Goal: Information Seeking & Learning: Check status

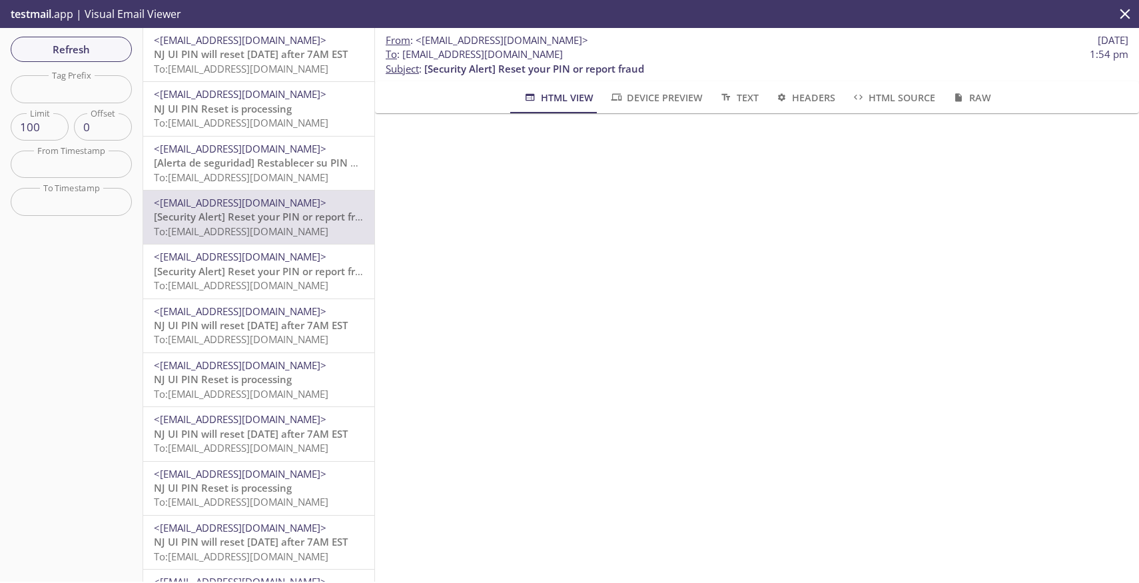
scroll to position [379, 0]
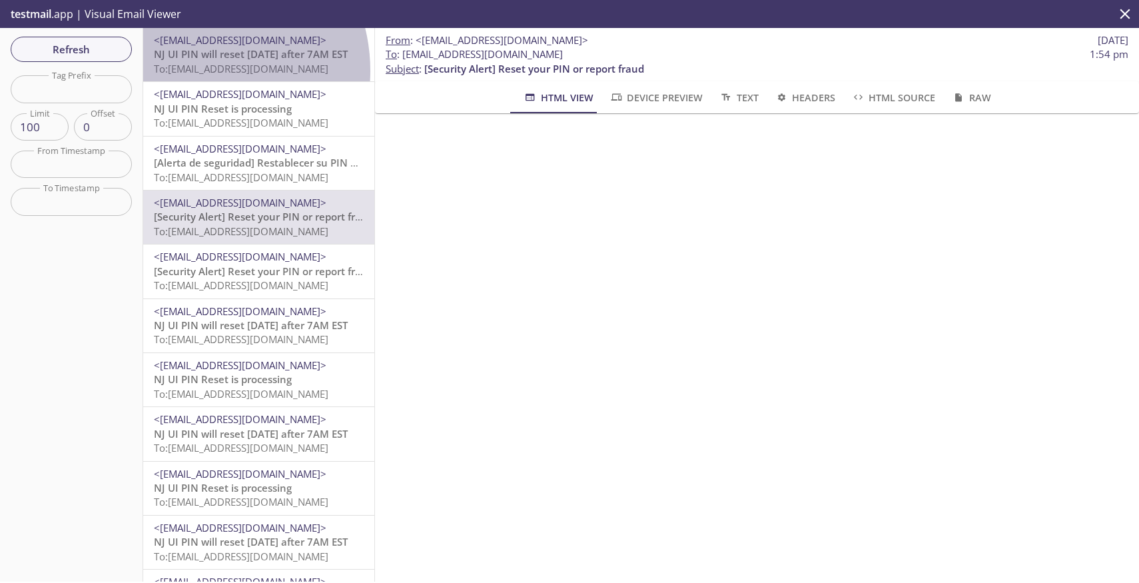
click at [193, 71] on span "To: [EMAIL_ADDRESS][DOMAIN_NAME]" at bounding box center [241, 68] width 174 height 13
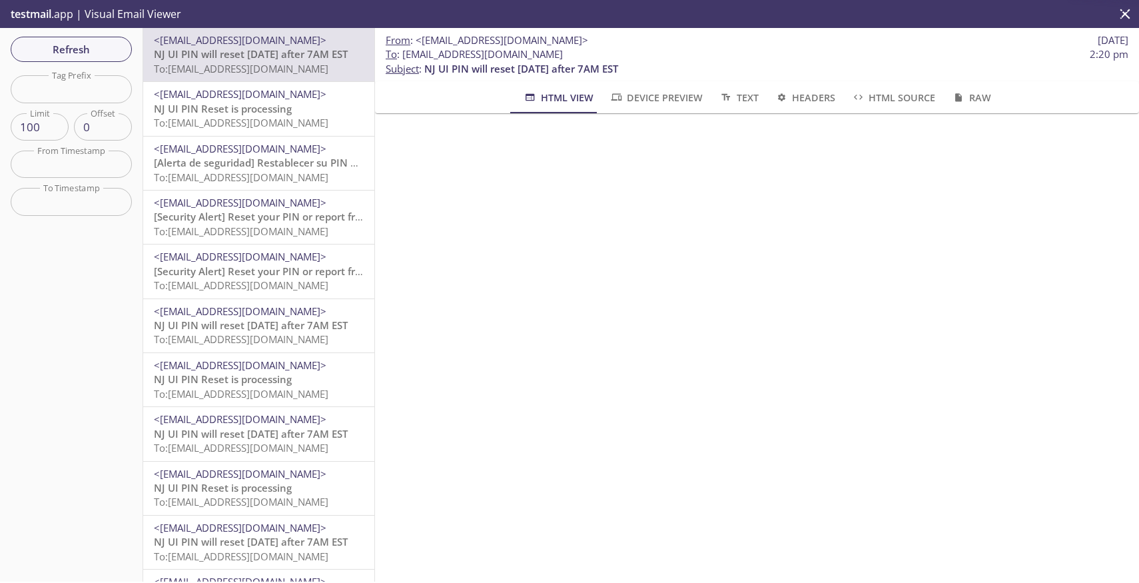
click at [205, 114] on span "NJ UI PIN Reset is processing" at bounding box center [223, 108] width 138 height 13
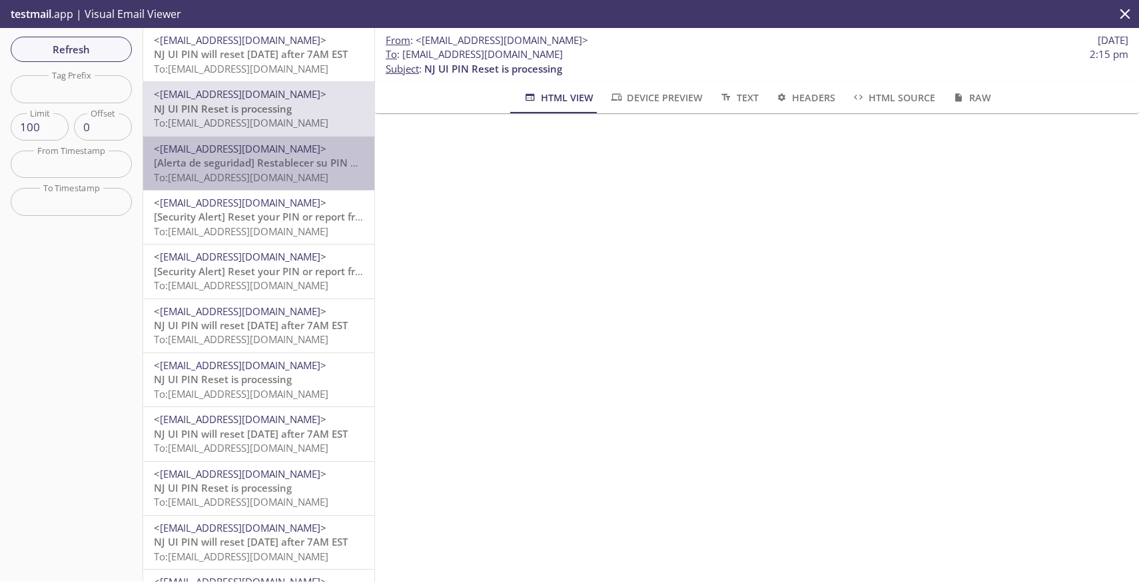
click at [258, 181] on span "To: [EMAIL_ADDRESS][DOMAIN_NAME]" at bounding box center [241, 176] width 174 height 13
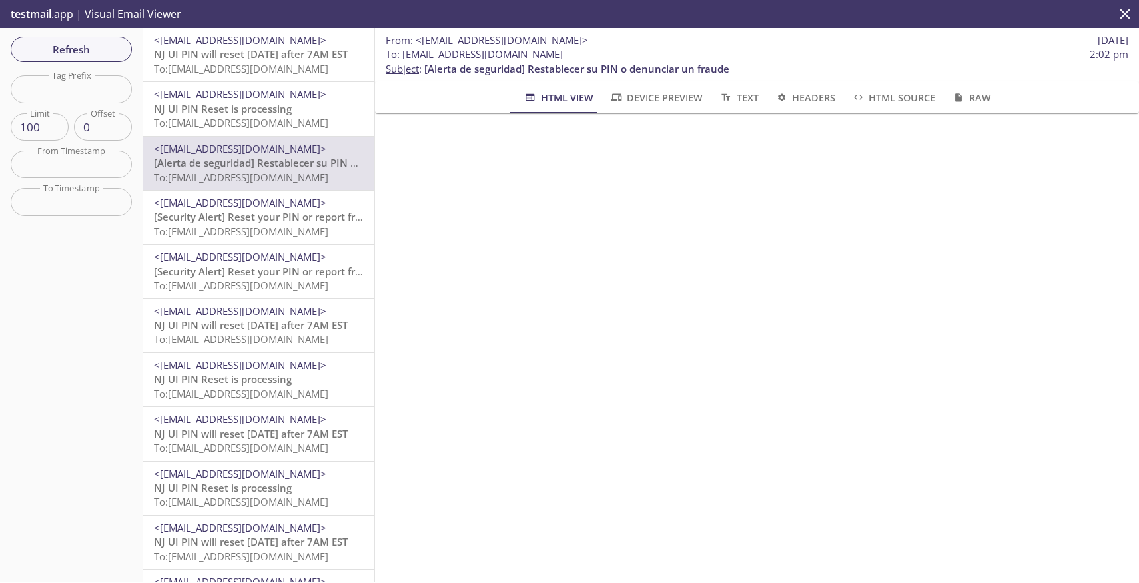
scroll to position [1225, 0]
drag, startPoint x: 526, startPoint y: 59, endPoint x: 404, endPoint y: 58, distance: 121.9
click at [404, 58] on span "To : [EMAIL_ADDRESS][DOMAIN_NAME] 2:02 pm" at bounding box center [757, 54] width 742 height 14
copy span "[EMAIL_ADDRESS][DOMAIN_NAME]"
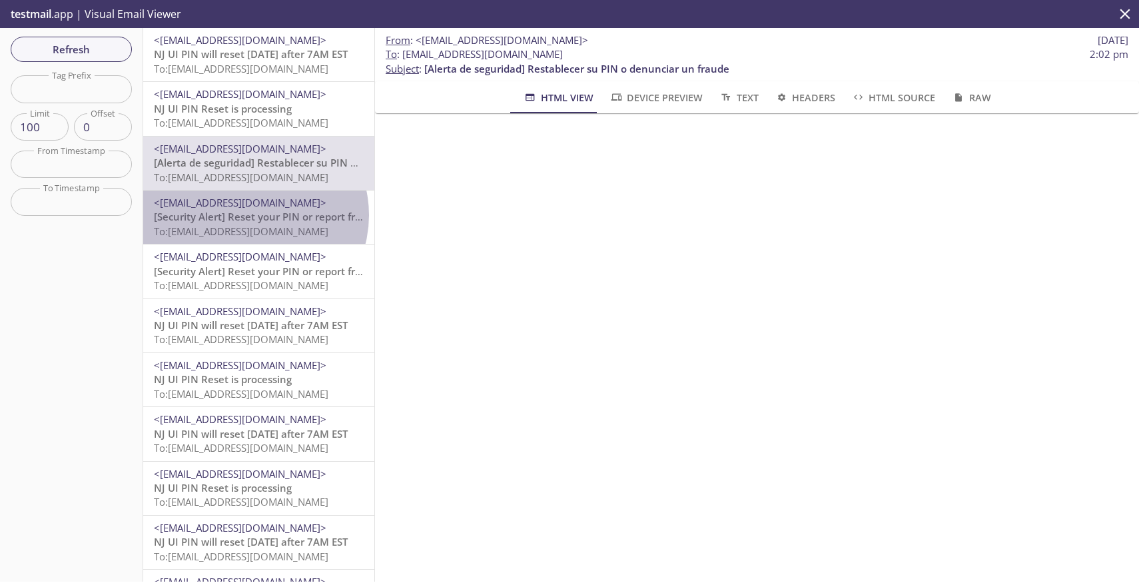
click at [252, 215] on span "[Security Alert] Reset your PIN or report fraud" at bounding box center [264, 216] width 220 height 13
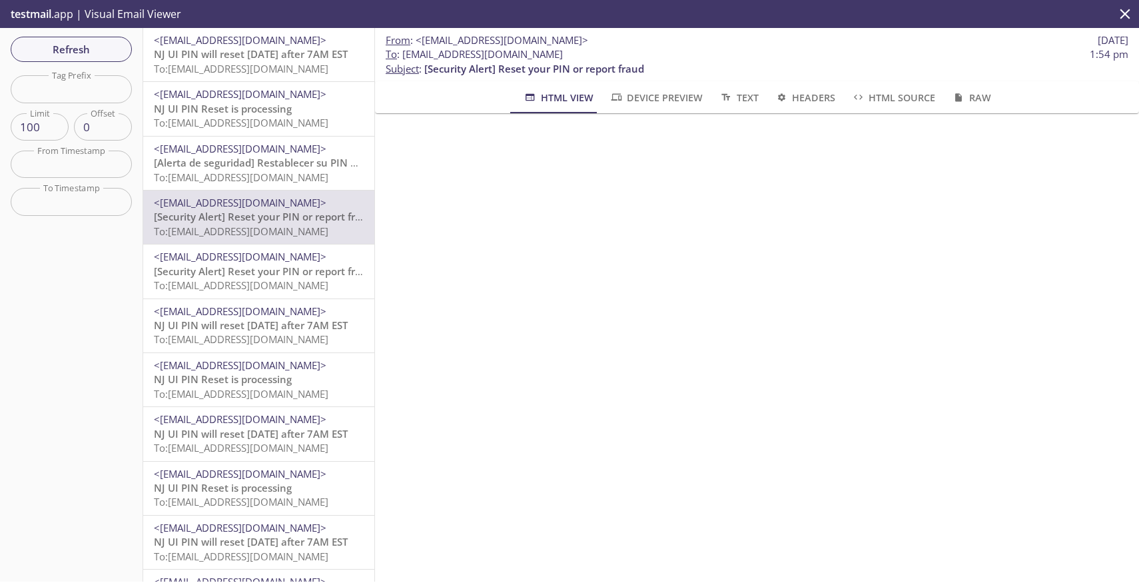
scroll to position [216, 0]
